Goal: Task Accomplishment & Management: Use online tool/utility

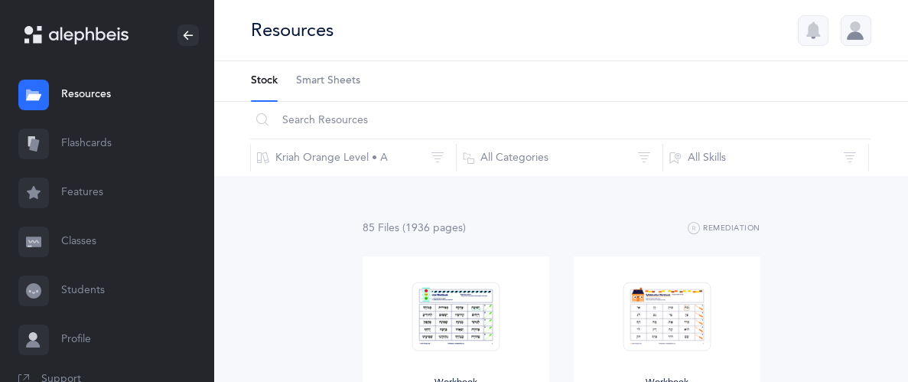
scroll to position [2187, 0]
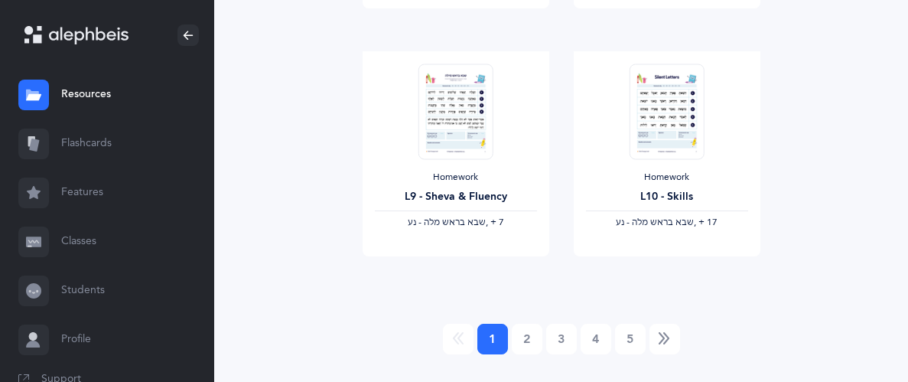
click at [91, 154] on link "Flashcards" at bounding box center [107, 143] width 214 height 49
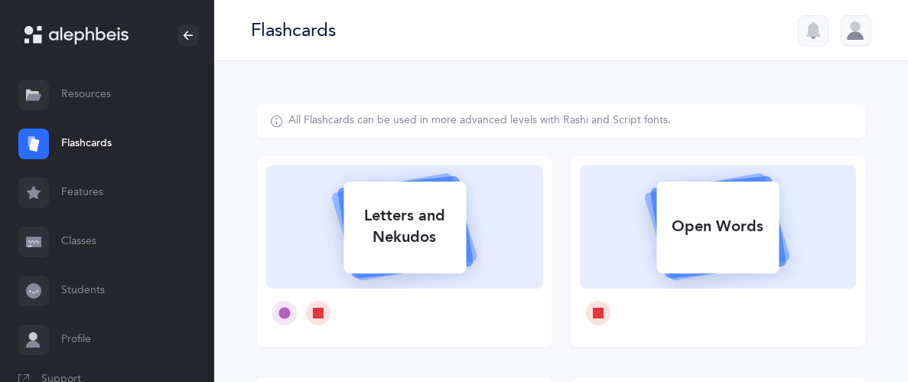
scroll to position [15, 0]
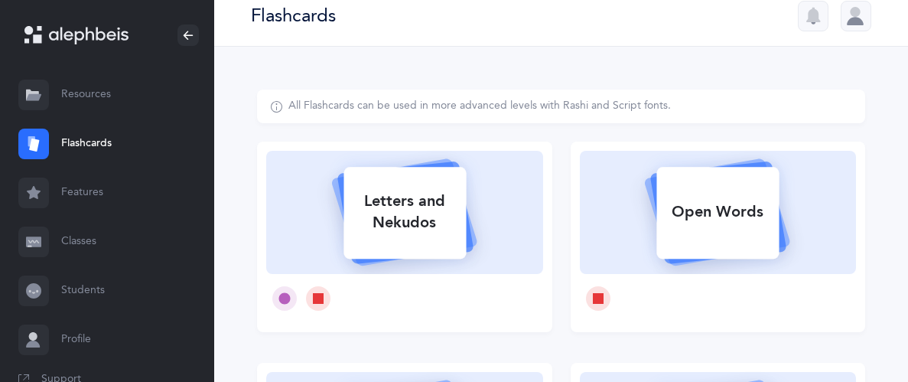
click at [469, 201] on icon at bounding box center [405, 210] width 182 height 128
select select
select select "single"
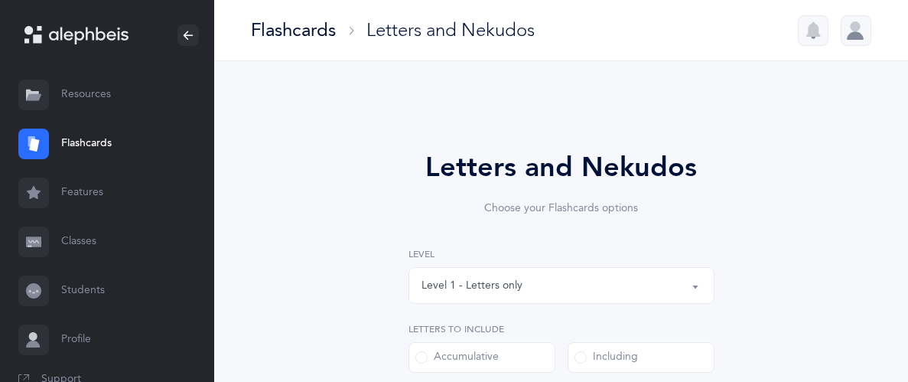
select select "27"
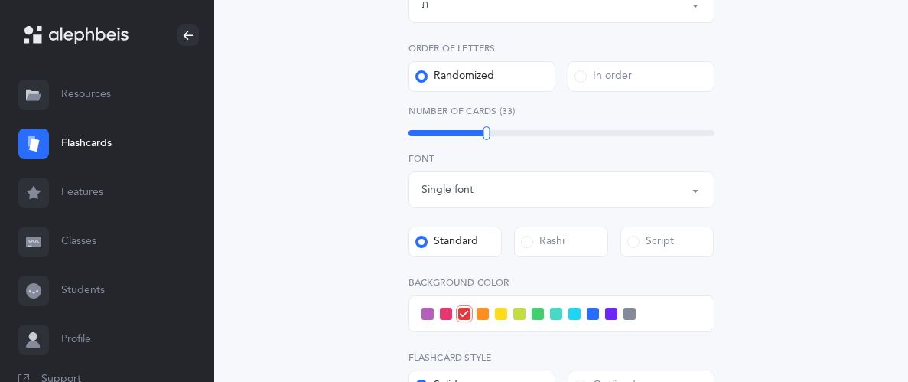
scroll to position [430, 0]
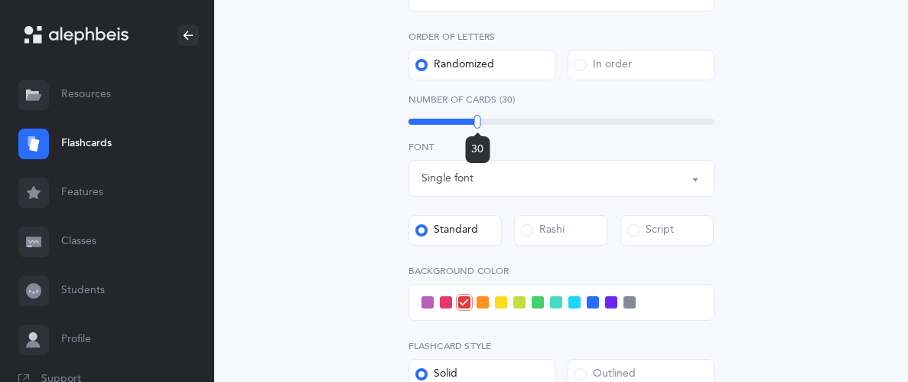
click at [477, 122] on div "30" at bounding box center [561, 122] width 306 height 6
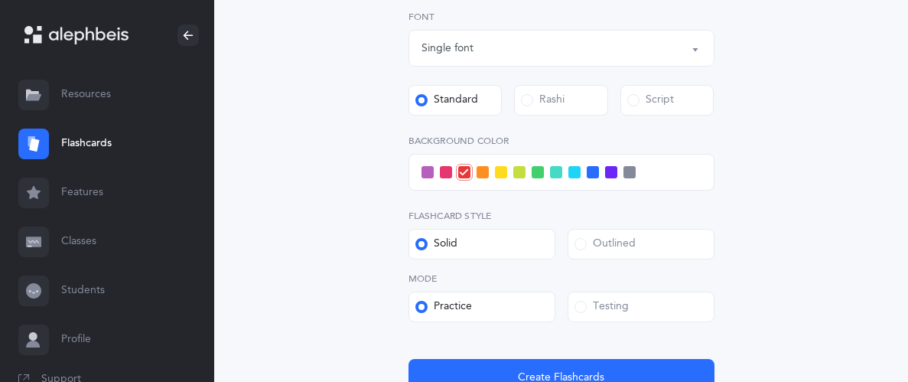
scroll to position [562, 0]
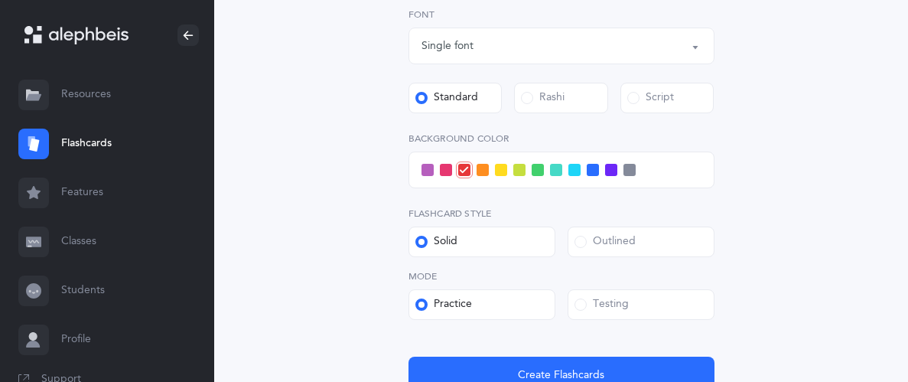
click at [577, 167] on span at bounding box center [574, 170] width 12 height 12
click at [0, 0] on input "checkbox" at bounding box center [0, 0] width 0 height 0
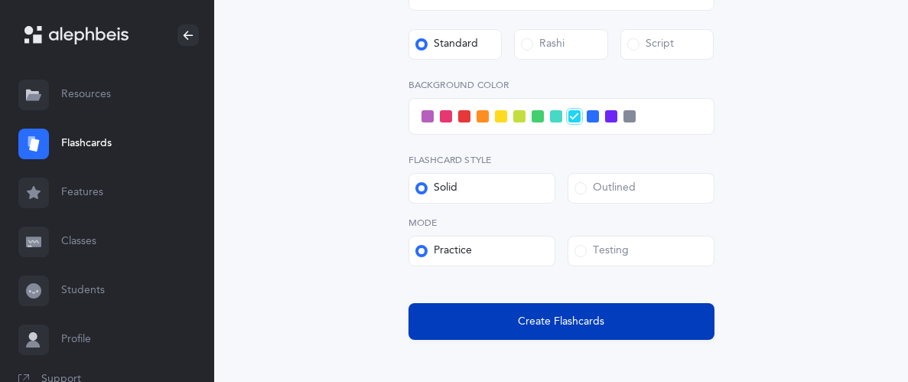
scroll to position [616, 0]
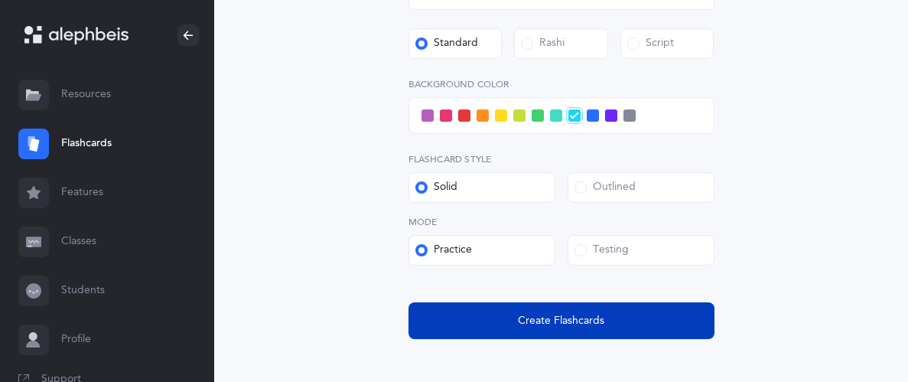
click at [647, 319] on button "Create Flashcards" at bounding box center [561, 320] width 306 height 37
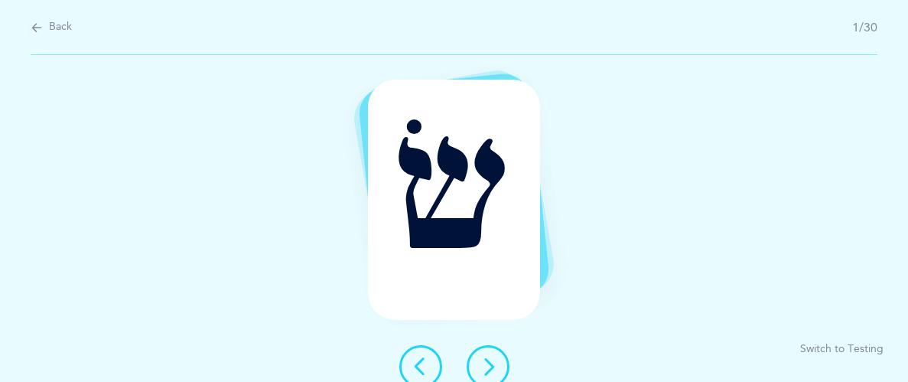
scroll to position [0, 0]
click at [483, 366] on icon at bounding box center [488, 366] width 18 height 18
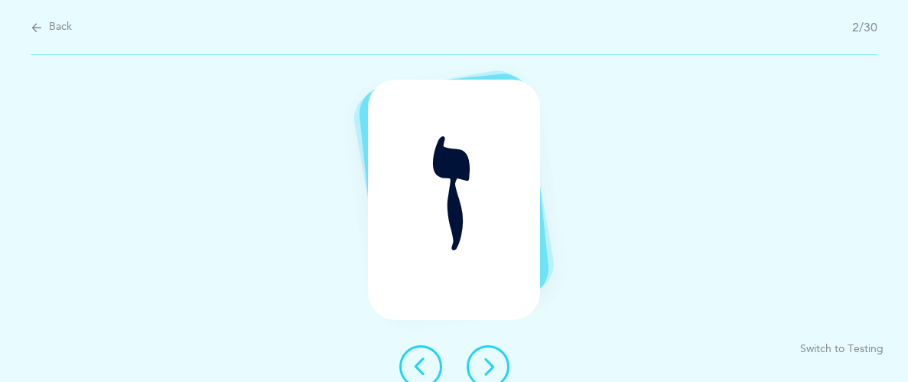
click at [483, 366] on icon at bounding box center [488, 366] width 18 height 18
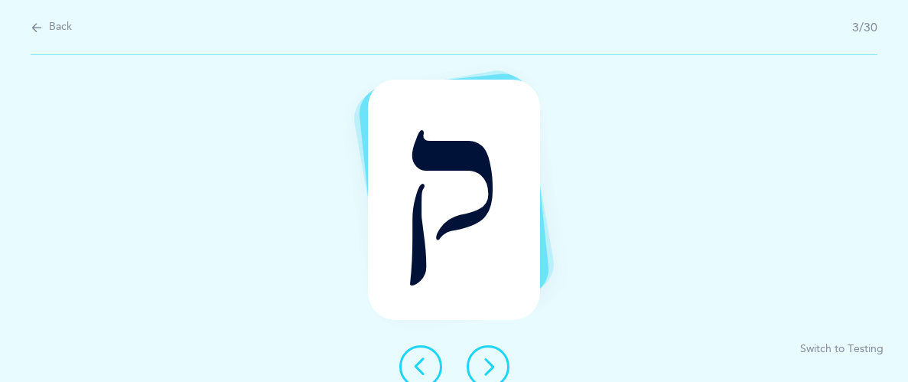
click at [491, 369] on icon at bounding box center [488, 366] width 18 height 18
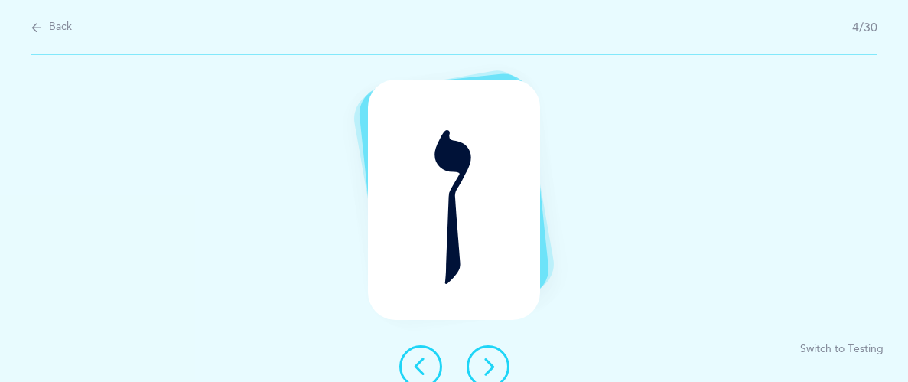
click at [473, 354] on button at bounding box center [487, 366] width 43 height 43
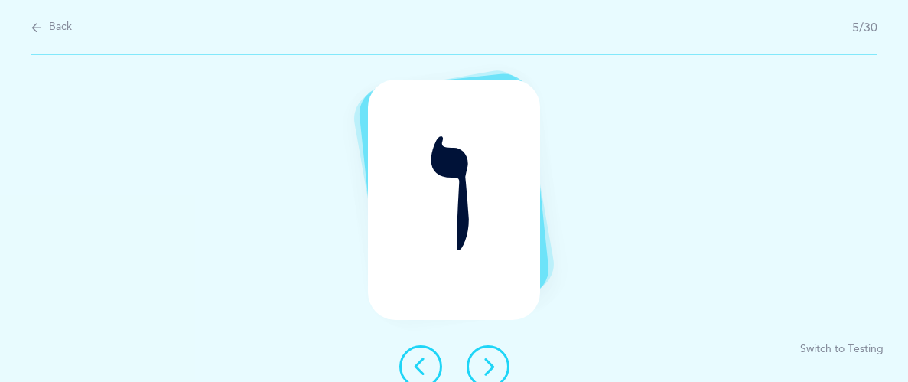
click at [480, 351] on button at bounding box center [487, 366] width 43 height 43
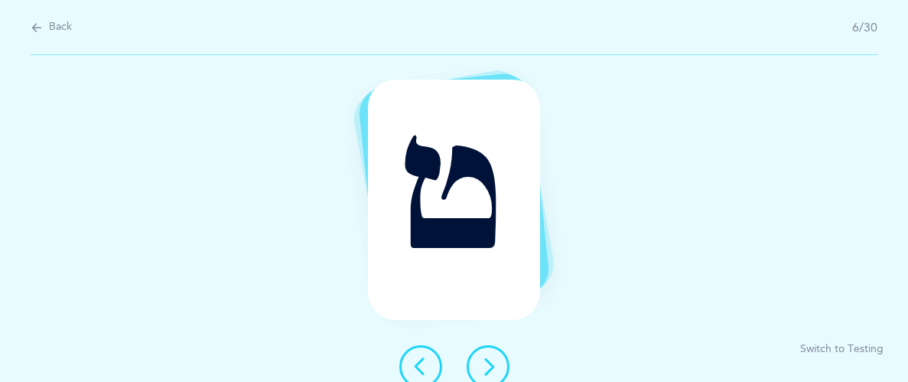
click at [414, 210] on div "ט" at bounding box center [454, 200] width 172 height 240
click at [495, 369] on icon at bounding box center [488, 366] width 18 height 18
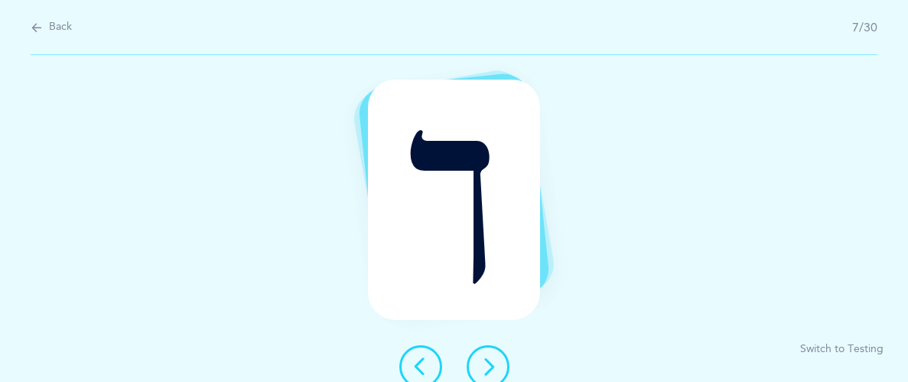
click at [495, 369] on icon at bounding box center [488, 366] width 18 height 18
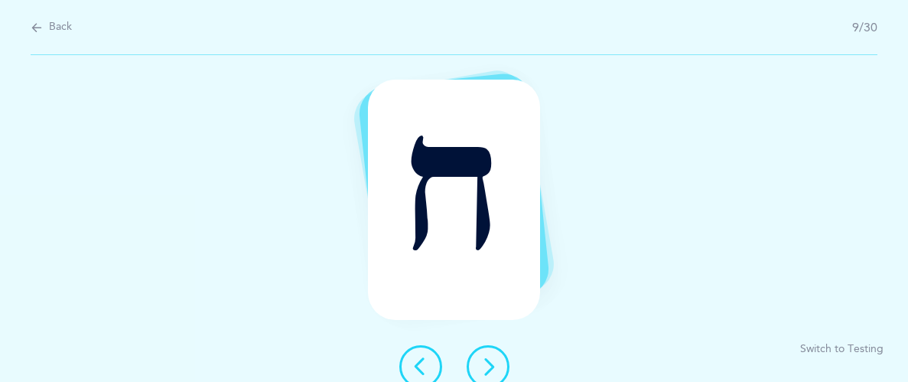
click at [495, 369] on icon at bounding box center [488, 366] width 18 height 18
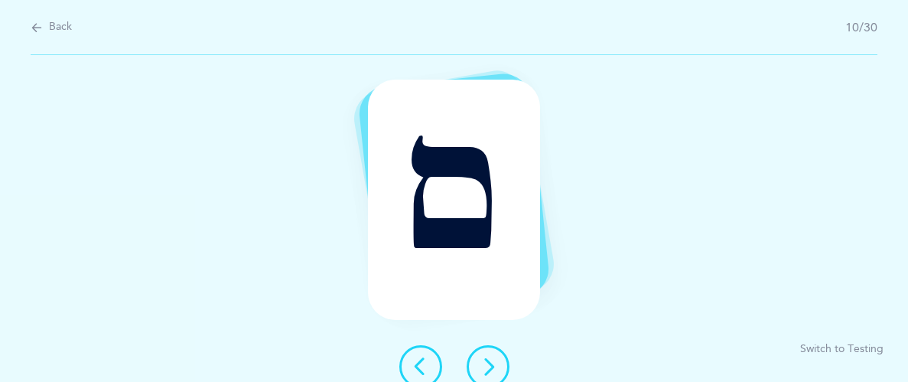
click at [491, 369] on icon at bounding box center [488, 366] width 18 height 18
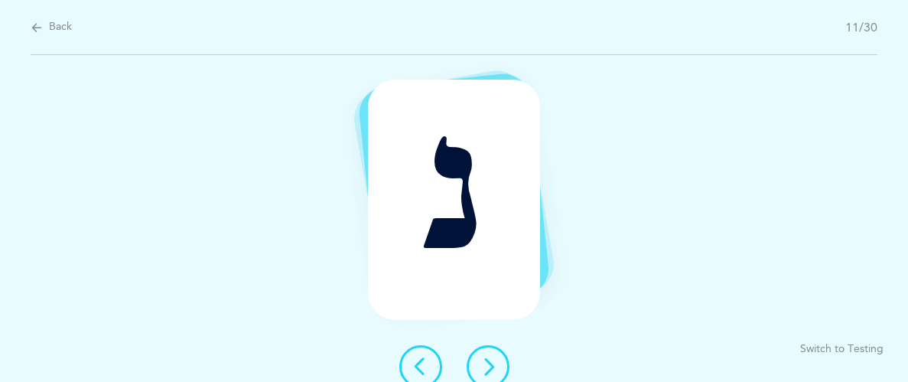
click at [486, 370] on icon at bounding box center [488, 366] width 18 height 18
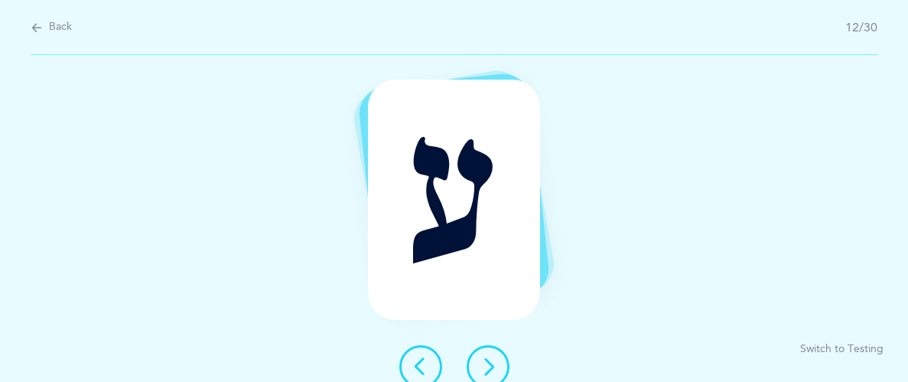
click at [484, 372] on icon at bounding box center [488, 366] width 18 height 18
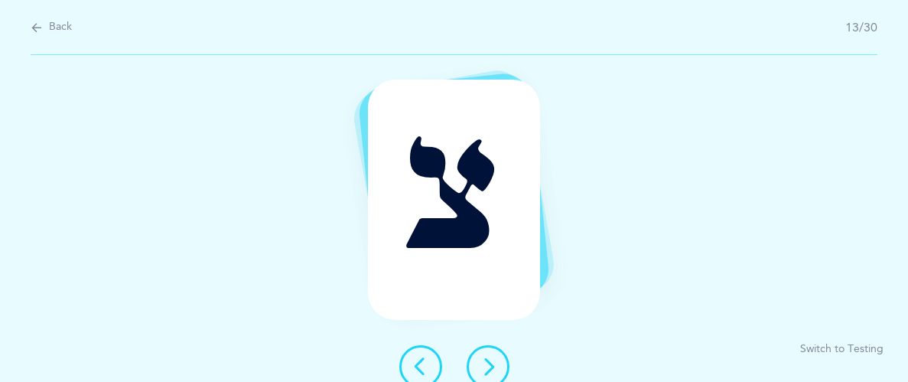
click at [484, 372] on icon at bounding box center [488, 366] width 18 height 18
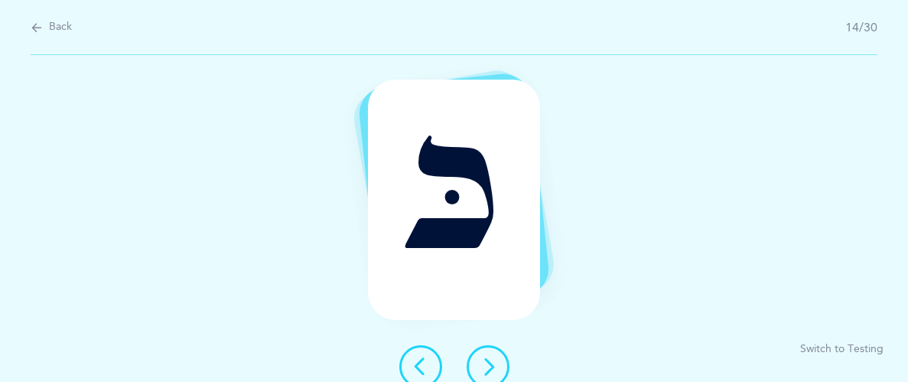
click at [486, 375] on icon at bounding box center [488, 366] width 18 height 18
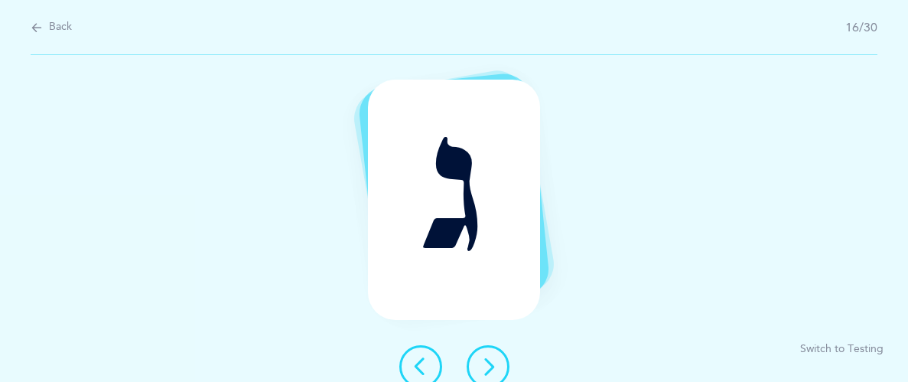
click at [486, 375] on icon at bounding box center [488, 366] width 18 height 18
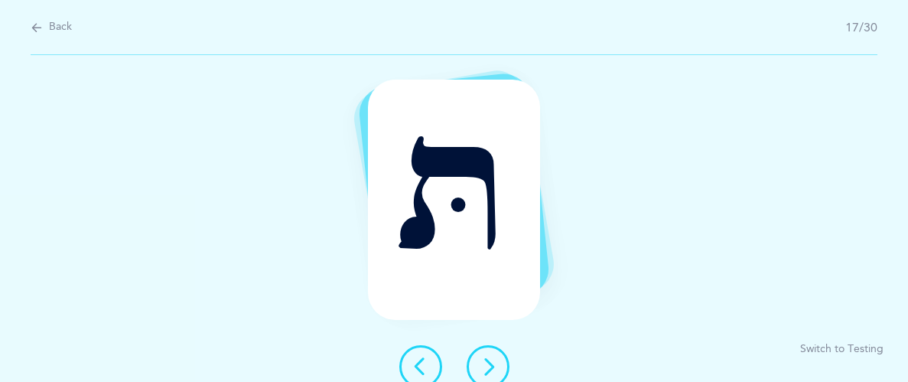
click at [490, 372] on icon at bounding box center [488, 366] width 18 height 18
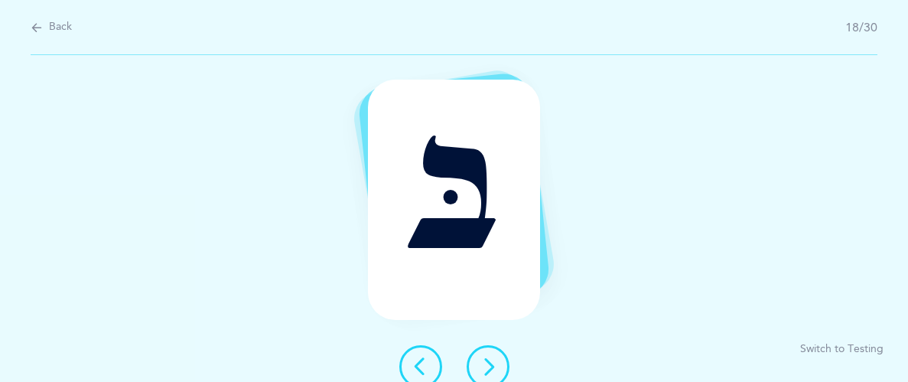
click at [490, 372] on icon at bounding box center [488, 366] width 18 height 18
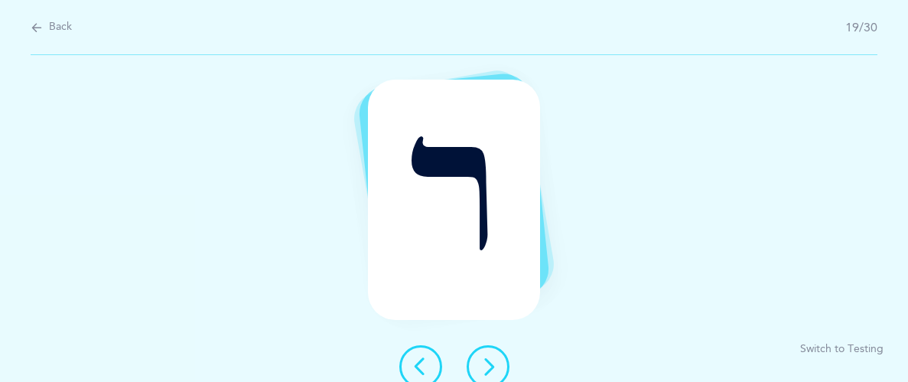
click at [477, 358] on button at bounding box center [487, 366] width 43 height 43
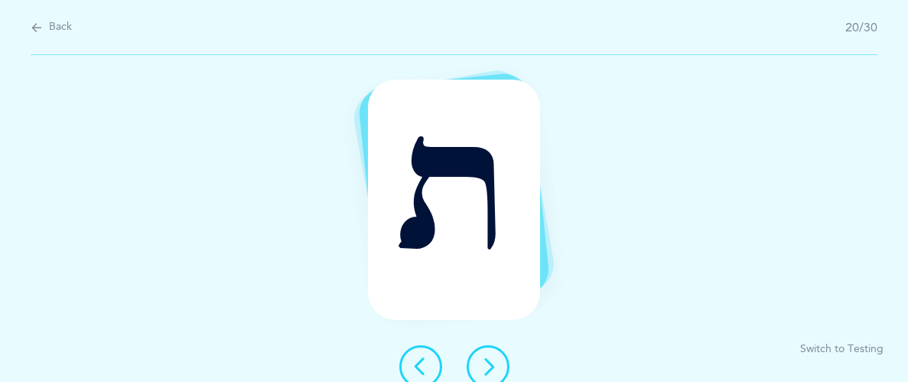
click at [479, 363] on icon at bounding box center [488, 366] width 18 height 18
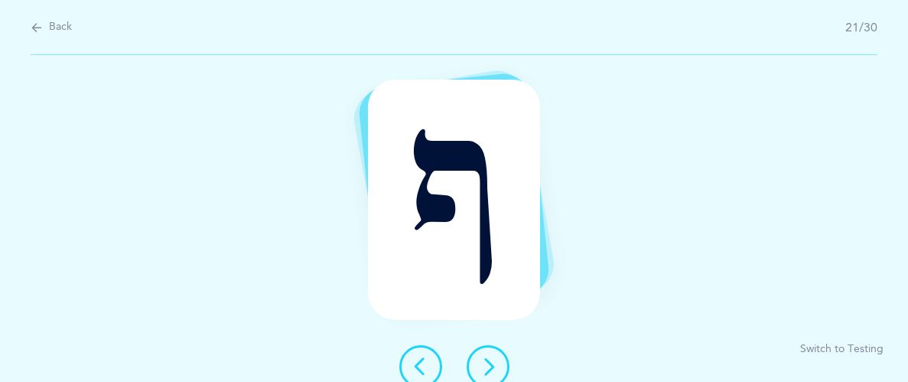
click at [479, 363] on icon at bounding box center [488, 366] width 18 height 18
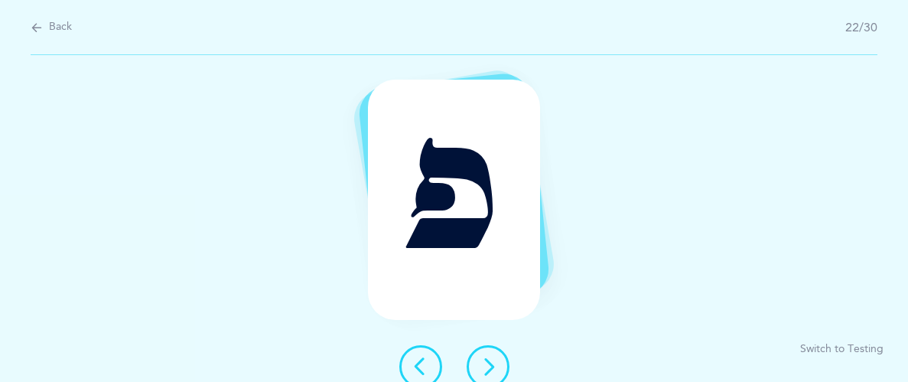
click at [479, 363] on icon at bounding box center [488, 366] width 18 height 18
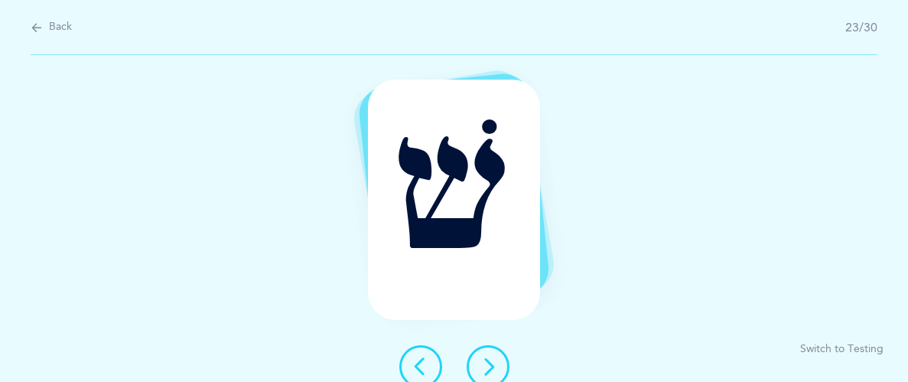
click at [479, 363] on icon at bounding box center [488, 366] width 18 height 18
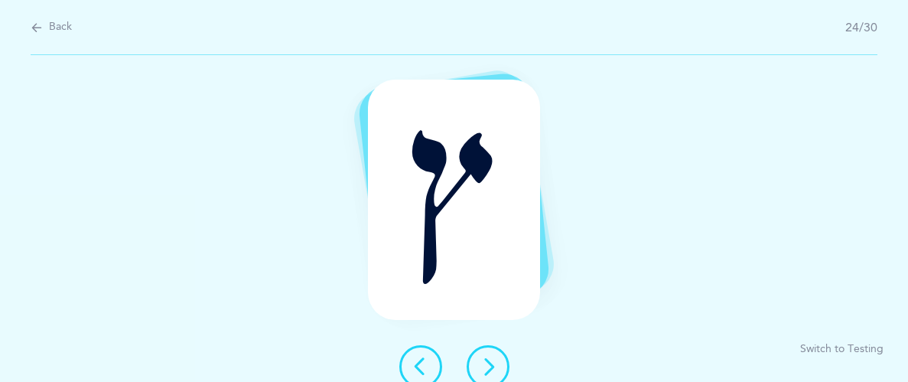
click at [479, 363] on icon at bounding box center [488, 366] width 18 height 18
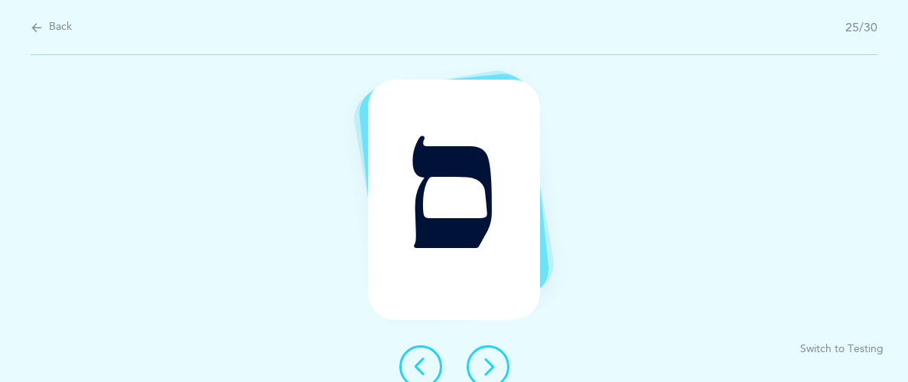
click at [479, 363] on icon at bounding box center [488, 366] width 18 height 18
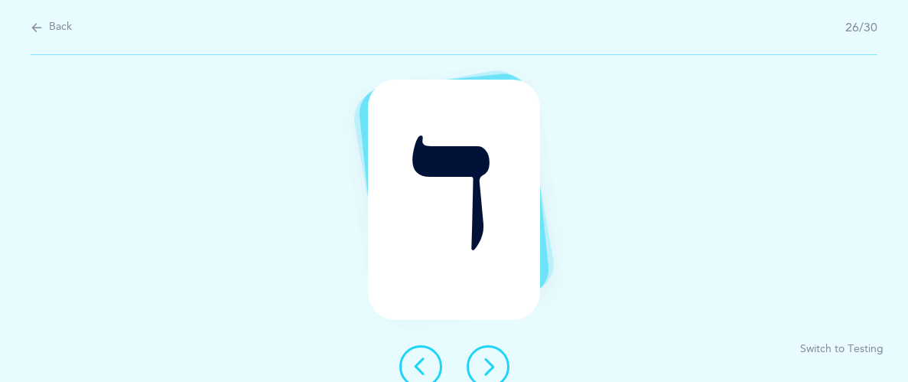
click at [479, 363] on icon at bounding box center [488, 366] width 18 height 18
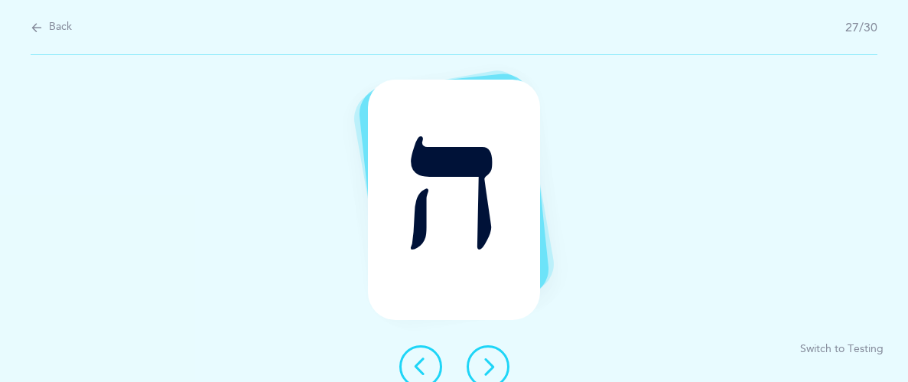
click at [479, 363] on icon at bounding box center [488, 366] width 18 height 18
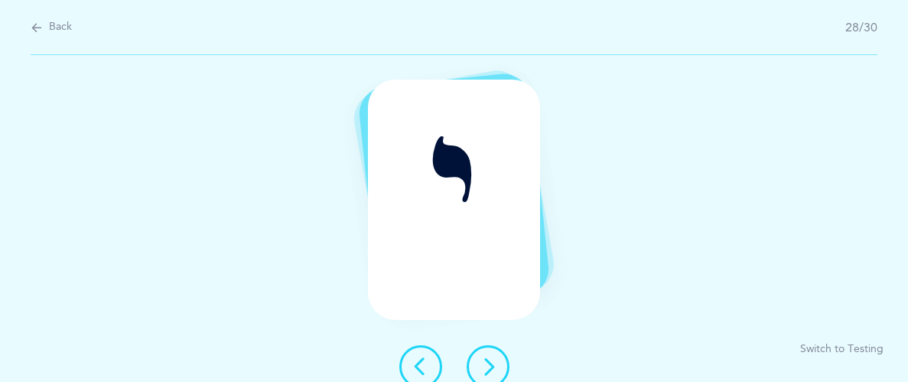
click at [479, 363] on icon at bounding box center [488, 366] width 18 height 18
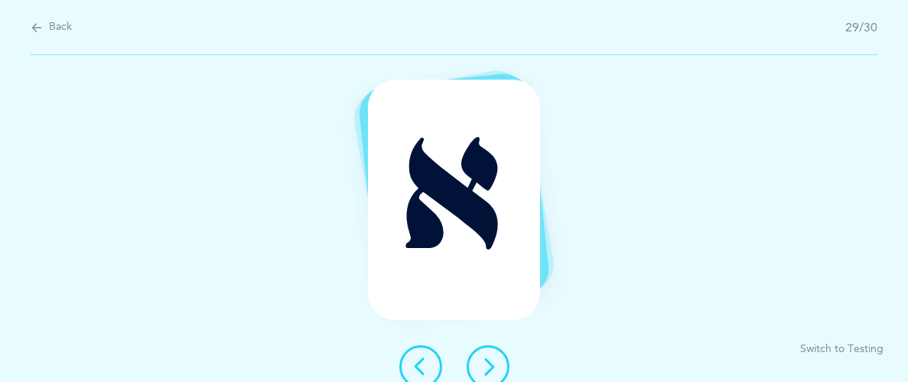
click at [490, 369] on icon at bounding box center [488, 366] width 18 height 18
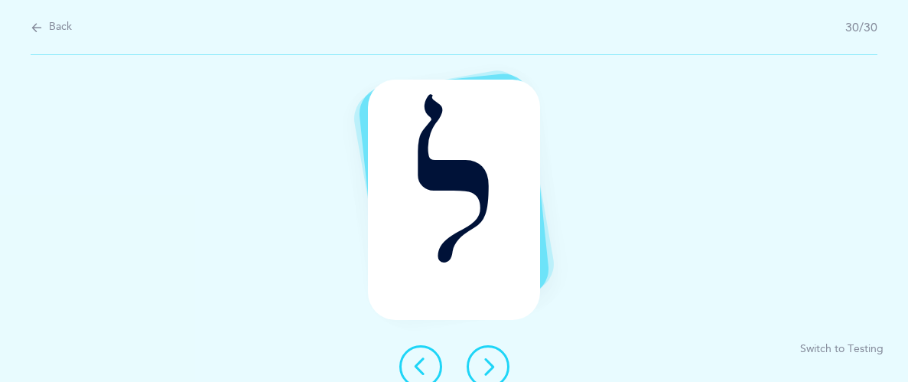
click at [490, 369] on icon at bounding box center [488, 366] width 18 height 18
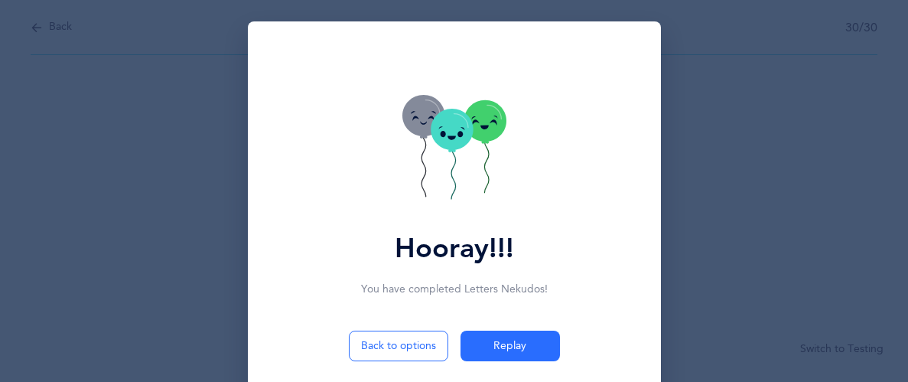
click at [455, 148] on icon at bounding box center [452, 129] width 42 height 41
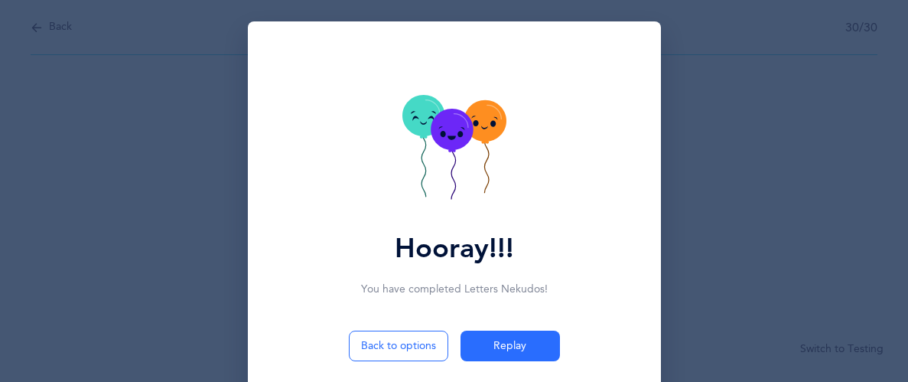
click at [455, 148] on icon at bounding box center [452, 129] width 42 height 41
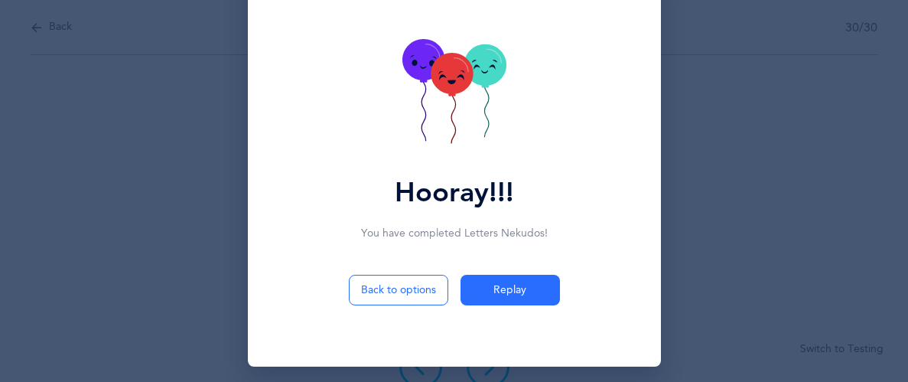
scroll to position [61, 0]
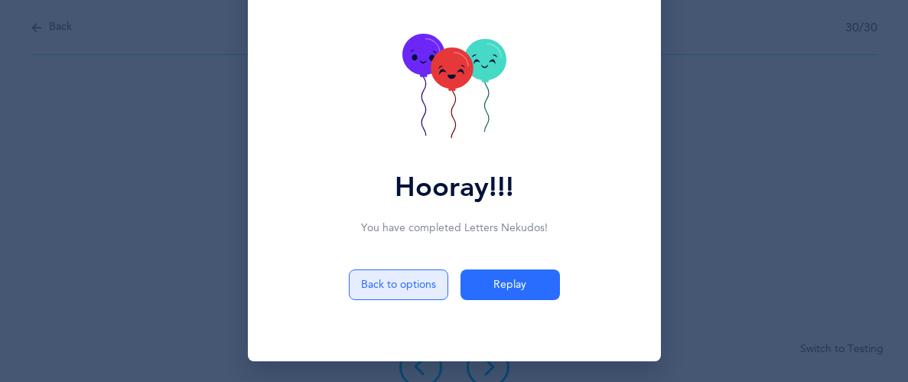
click at [411, 284] on button "Back to options" at bounding box center [398, 284] width 99 height 31
select select "27"
select select "single"
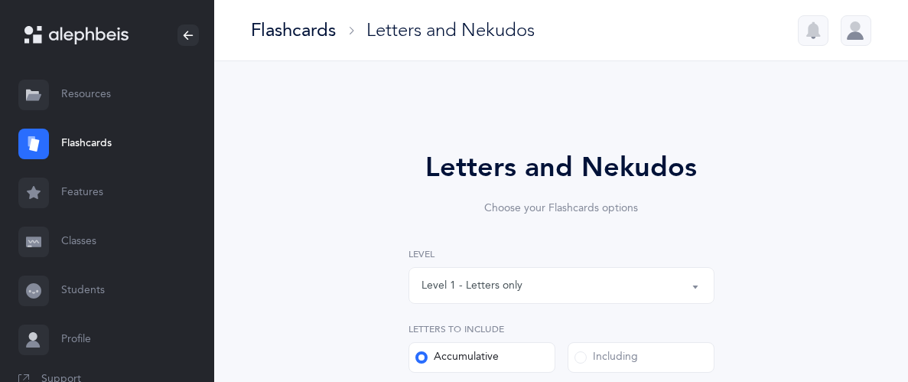
click at [157, 102] on link "Resources" at bounding box center [107, 94] width 214 height 49
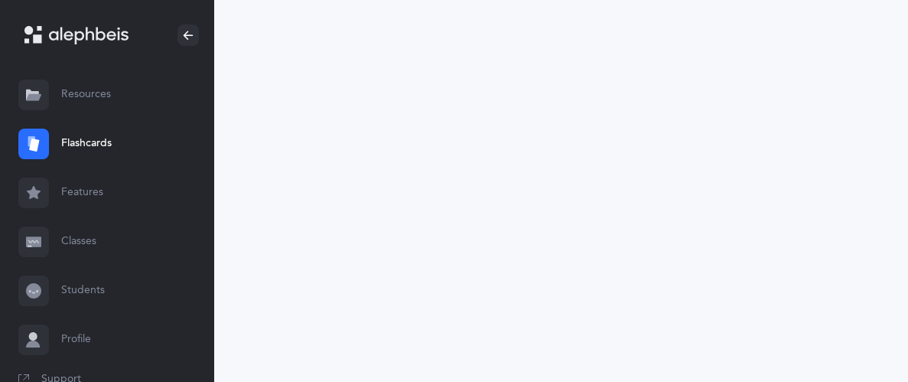
click at [163, 45] on div at bounding box center [107, 35] width 214 height 70
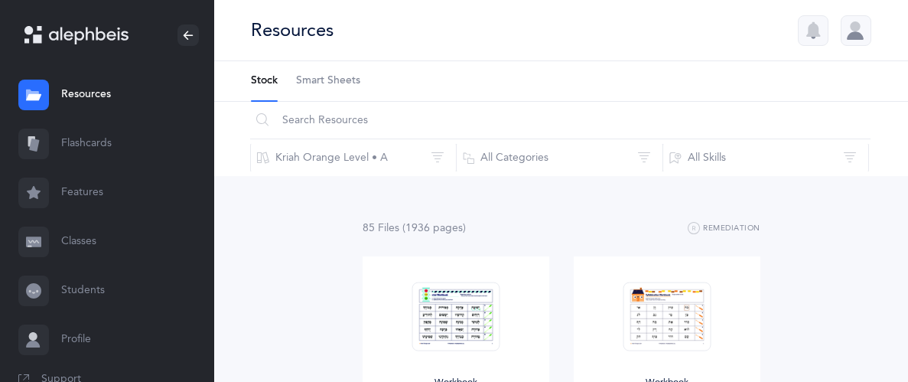
click at [197, 7] on div at bounding box center [107, 35] width 214 height 70
